Goal: Transaction & Acquisition: Purchase product/service

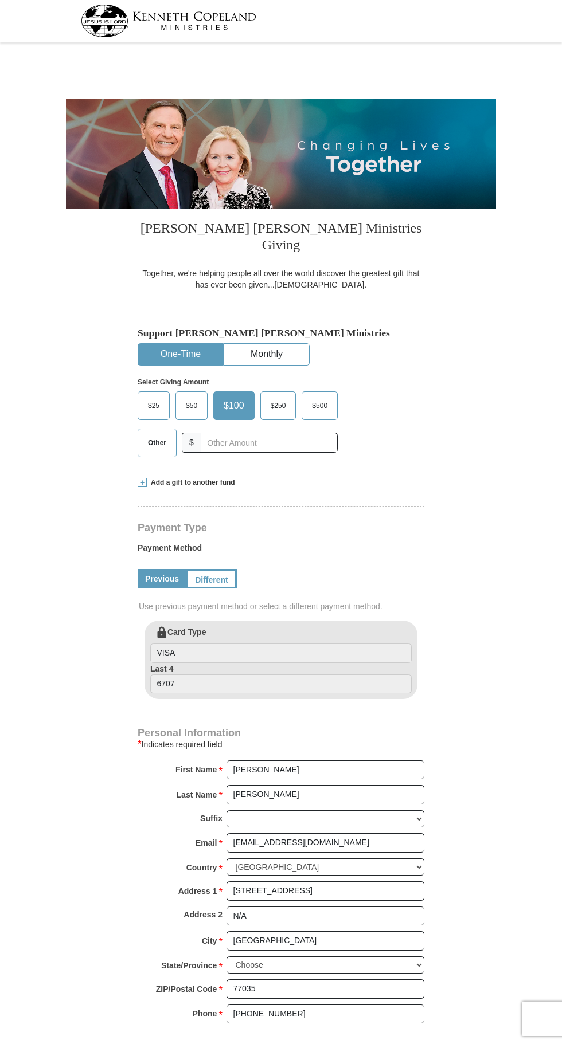
select select "[GEOGRAPHIC_DATA]"
click at [283, 433] on input "text" at bounding box center [269, 443] width 137 height 20
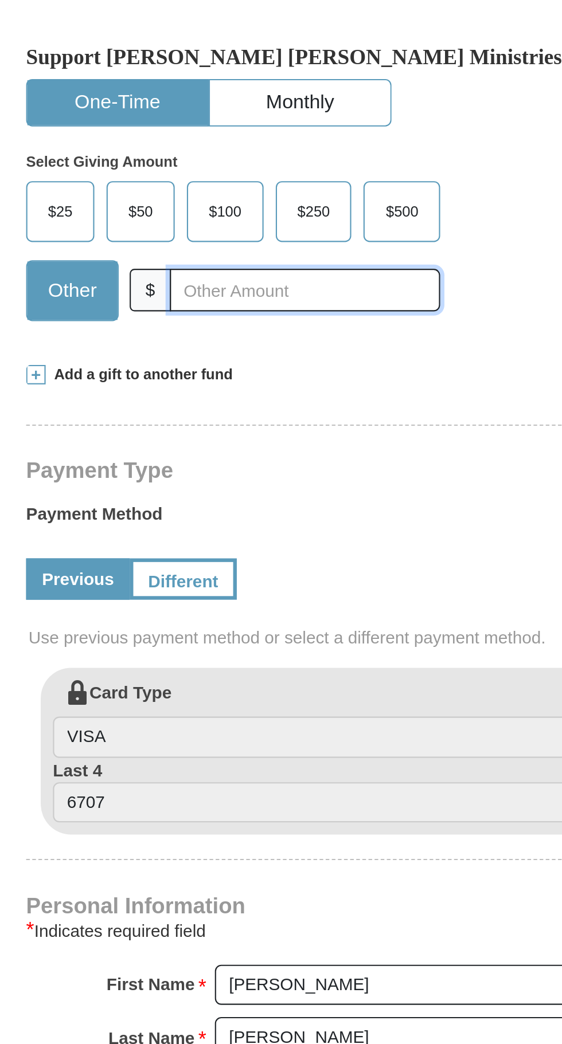
type input "130.00"
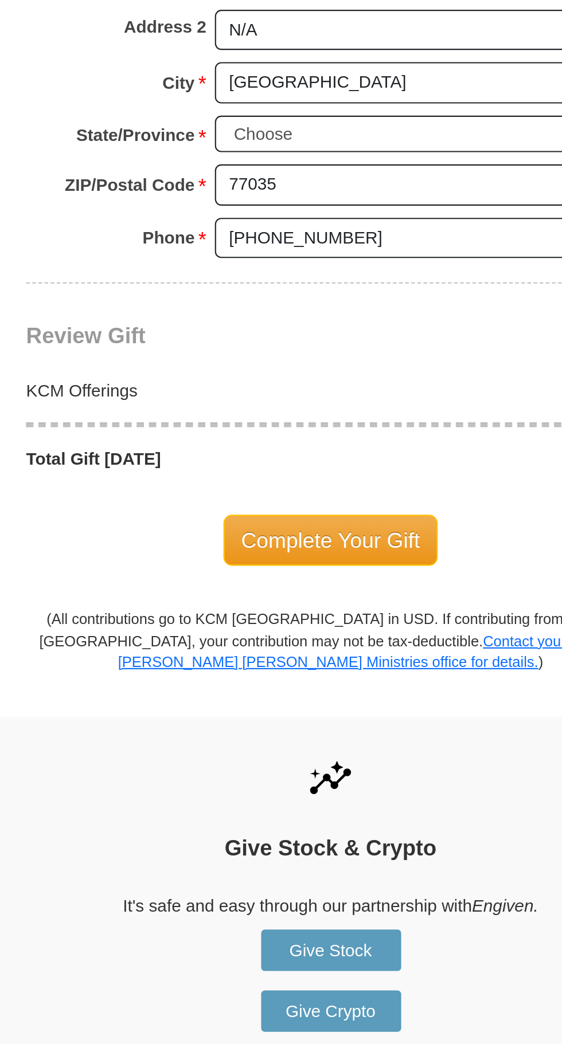
scroll to position [352, 0]
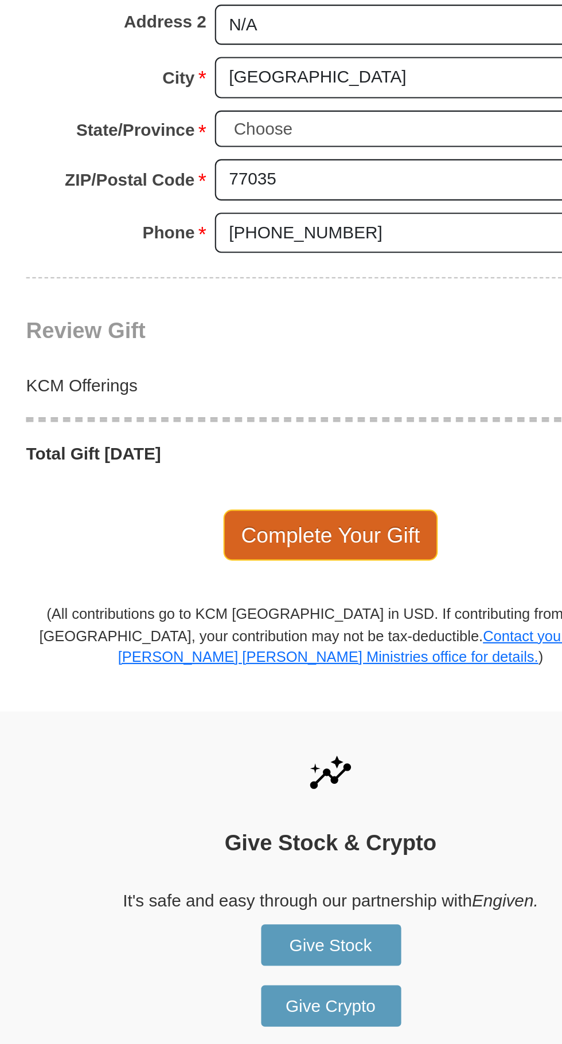
click at [298, 794] on span "Complete Your Gift" at bounding box center [280, 805] width 101 height 24
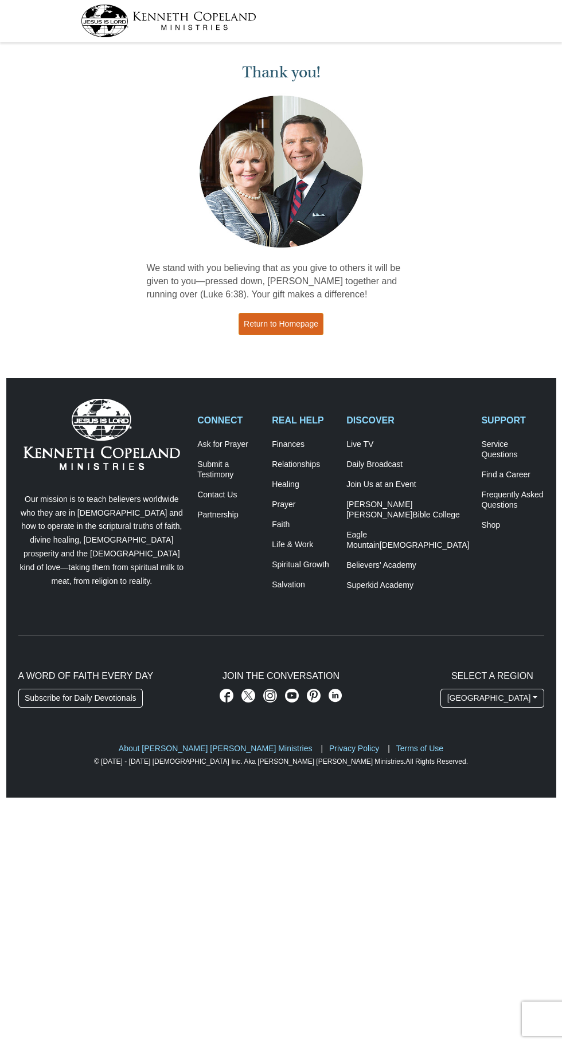
click at [297, 324] on link "Return to Homepage" at bounding box center [280, 324] width 85 height 22
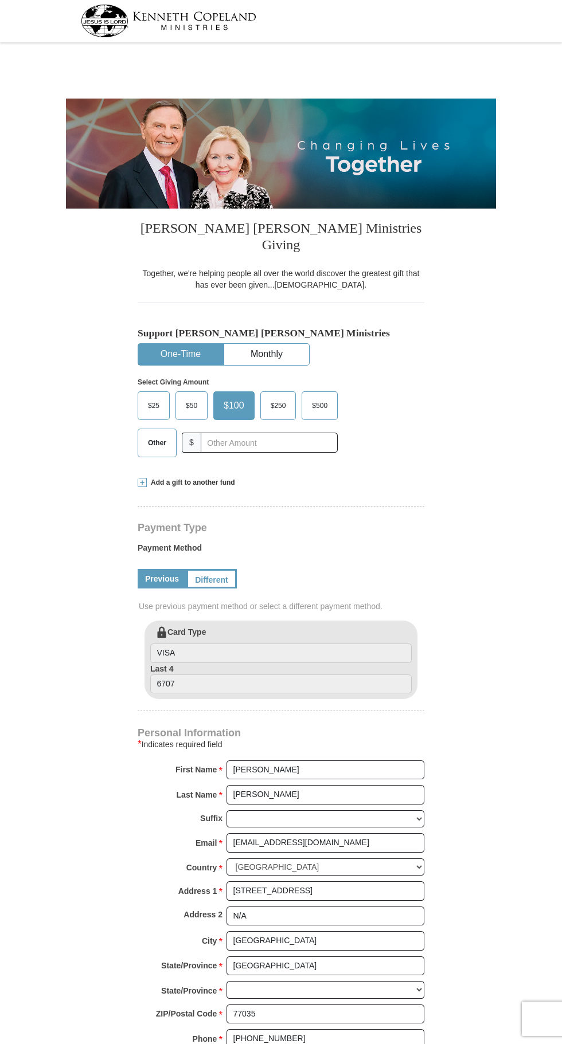
select select "[GEOGRAPHIC_DATA]"
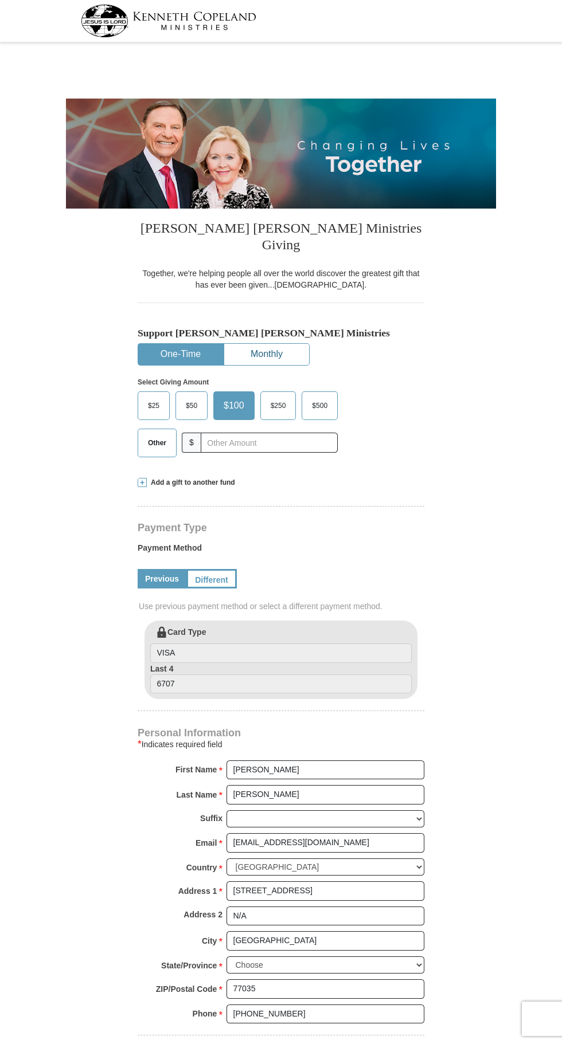
click at [282, 344] on button "Monthly" at bounding box center [266, 354] width 85 height 21
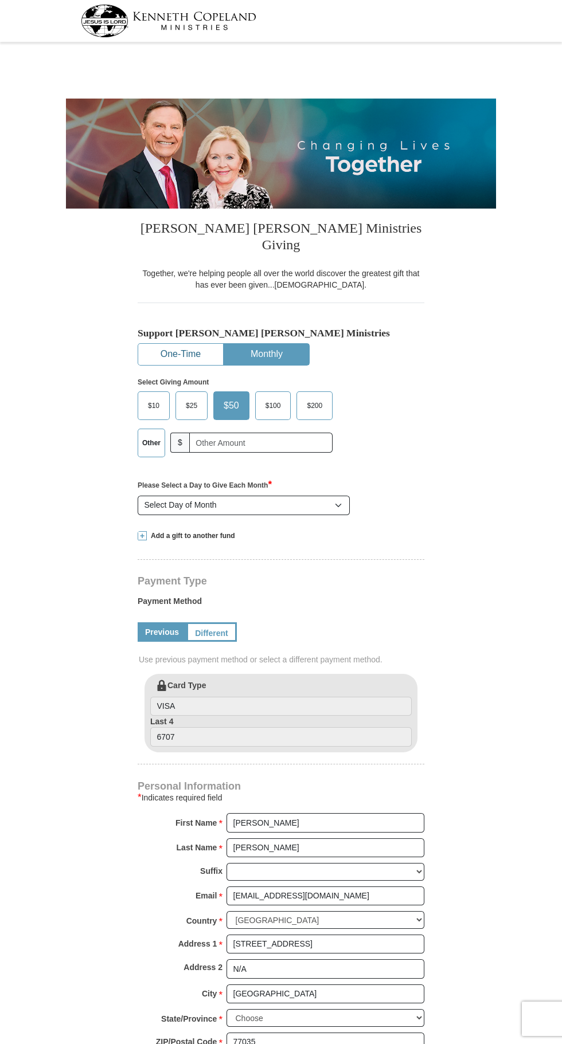
click at [180, 344] on button "One-Time" at bounding box center [180, 354] width 85 height 21
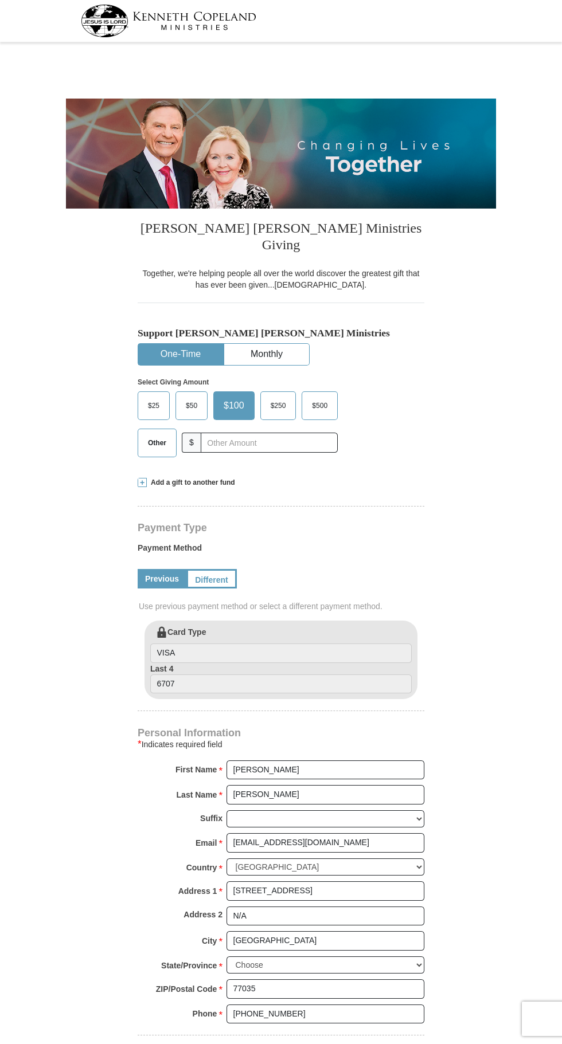
click at [175, 21] on img at bounding box center [168, 21] width 175 height 33
